Goal: Navigation & Orientation: Find specific page/section

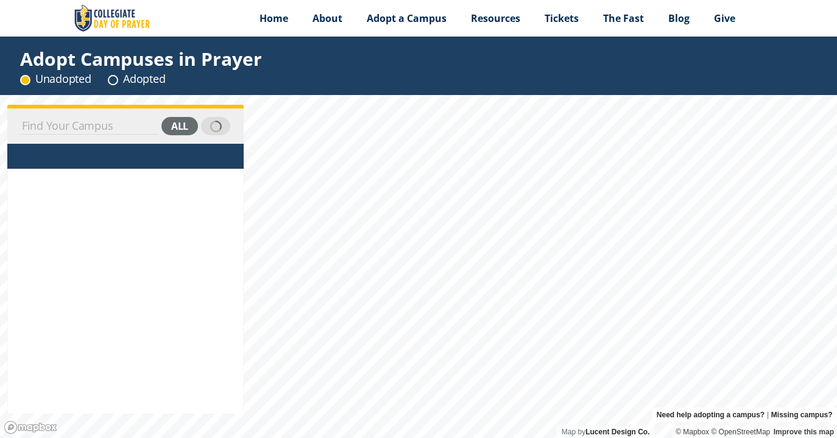
click at [78, 128] on input at bounding box center [90, 126] width 138 height 17
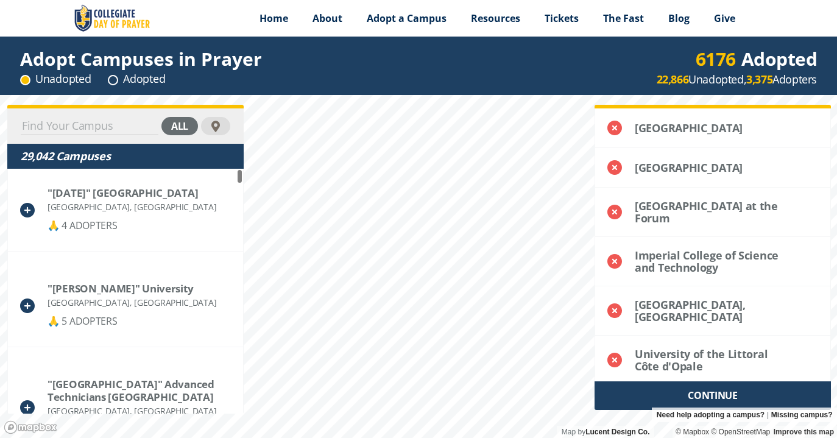
click at [114, 84] on circle at bounding box center [112, 80] width 9 height 9
click at [114, 81] on circle at bounding box center [112, 80] width 9 height 9
click at [29, 82] on circle at bounding box center [25, 80] width 9 height 9
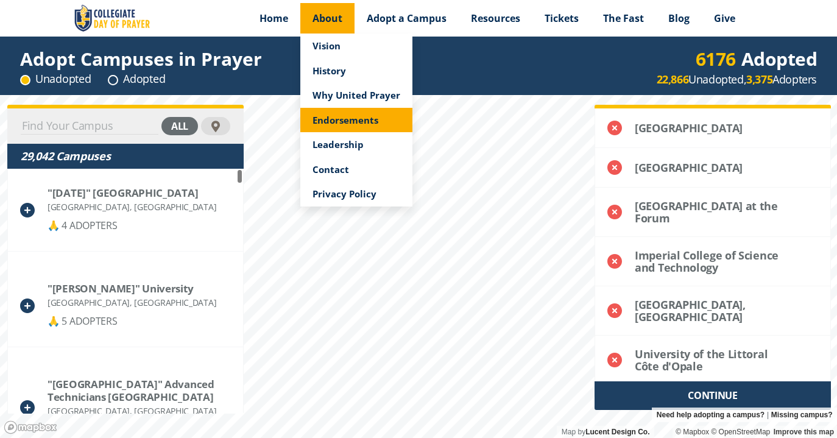
click at [359, 110] on link "Endorsements" at bounding box center [356, 120] width 112 height 25
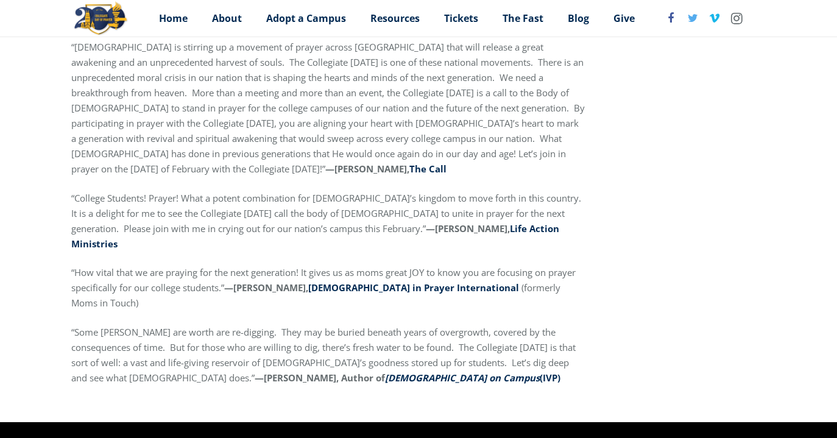
scroll to position [446, 0]
